Goal: Check status: Check status

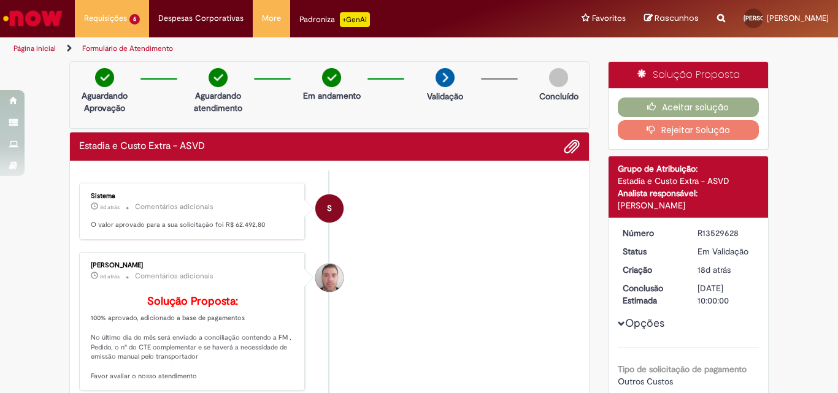
click at [716, 231] on div "R13529628" at bounding box center [725, 233] width 57 height 12
click at [716, 234] on div "R13529628" at bounding box center [725, 233] width 57 height 12
click at [706, 232] on div "R13529628" at bounding box center [725, 233] width 57 height 12
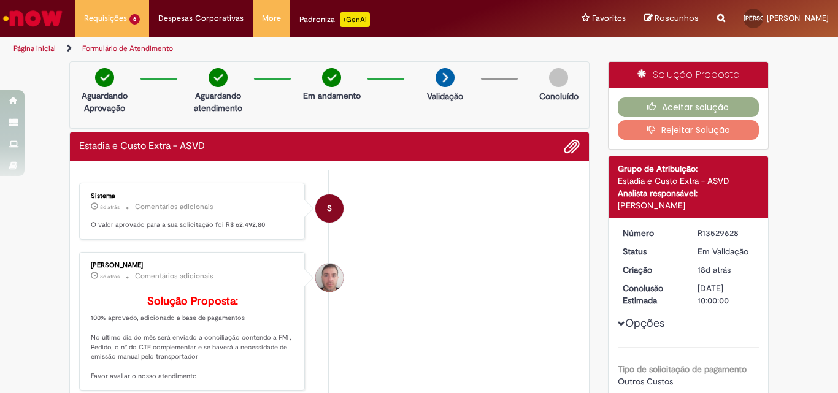
copy div "R13529628"
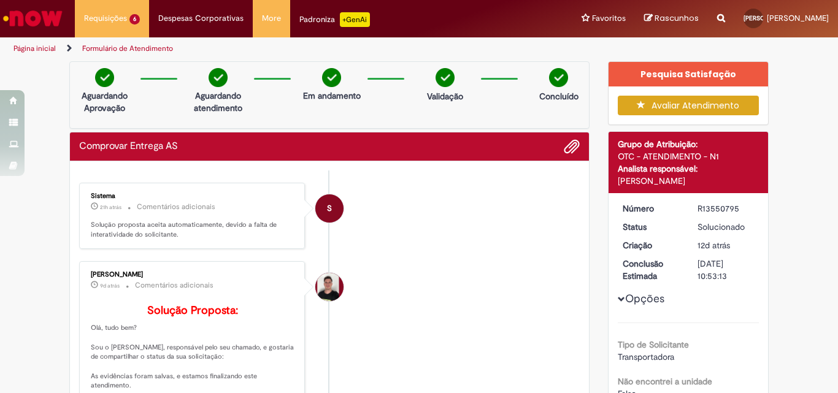
click at [712, 207] on div "R13550795" at bounding box center [725, 208] width 57 height 12
